Goal: Information Seeking & Learning: Learn about a topic

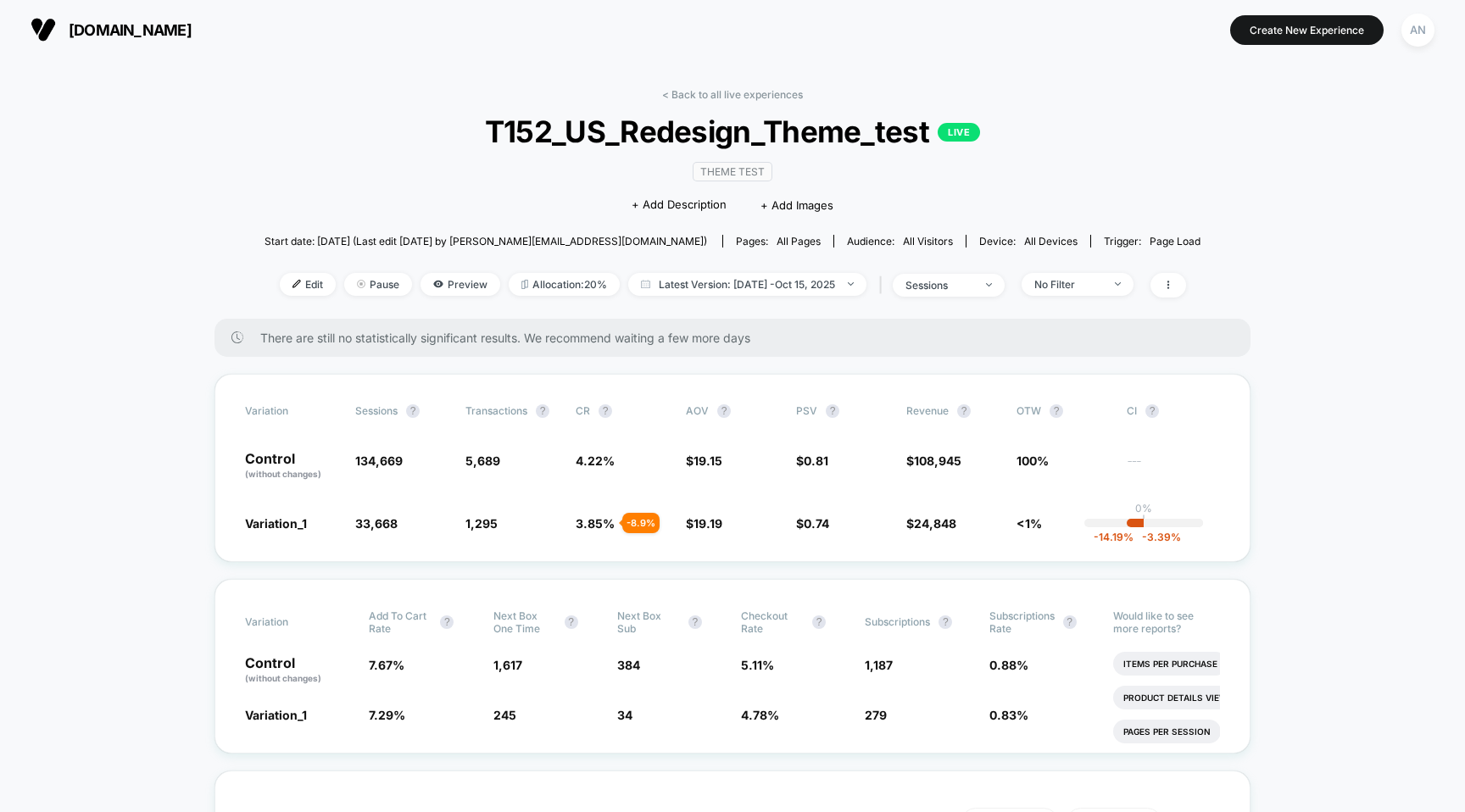
click at [307, 88] on div "< Back to all live experiences T152_US_Redesign_Theme_test LIVE Theme Test Clic…" at bounding box center [732, 203] width 936 height 230
drag, startPoint x: 653, startPoint y: 521, endPoint x: 623, endPoint y: 521, distance: 30.0
click at [623, 521] on div "- 8.9 %" at bounding box center [640, 522] width 37 height 21
copy div "- 8.9 %"
